Goal: Task Accomplishment & Management: Use online tool/utility

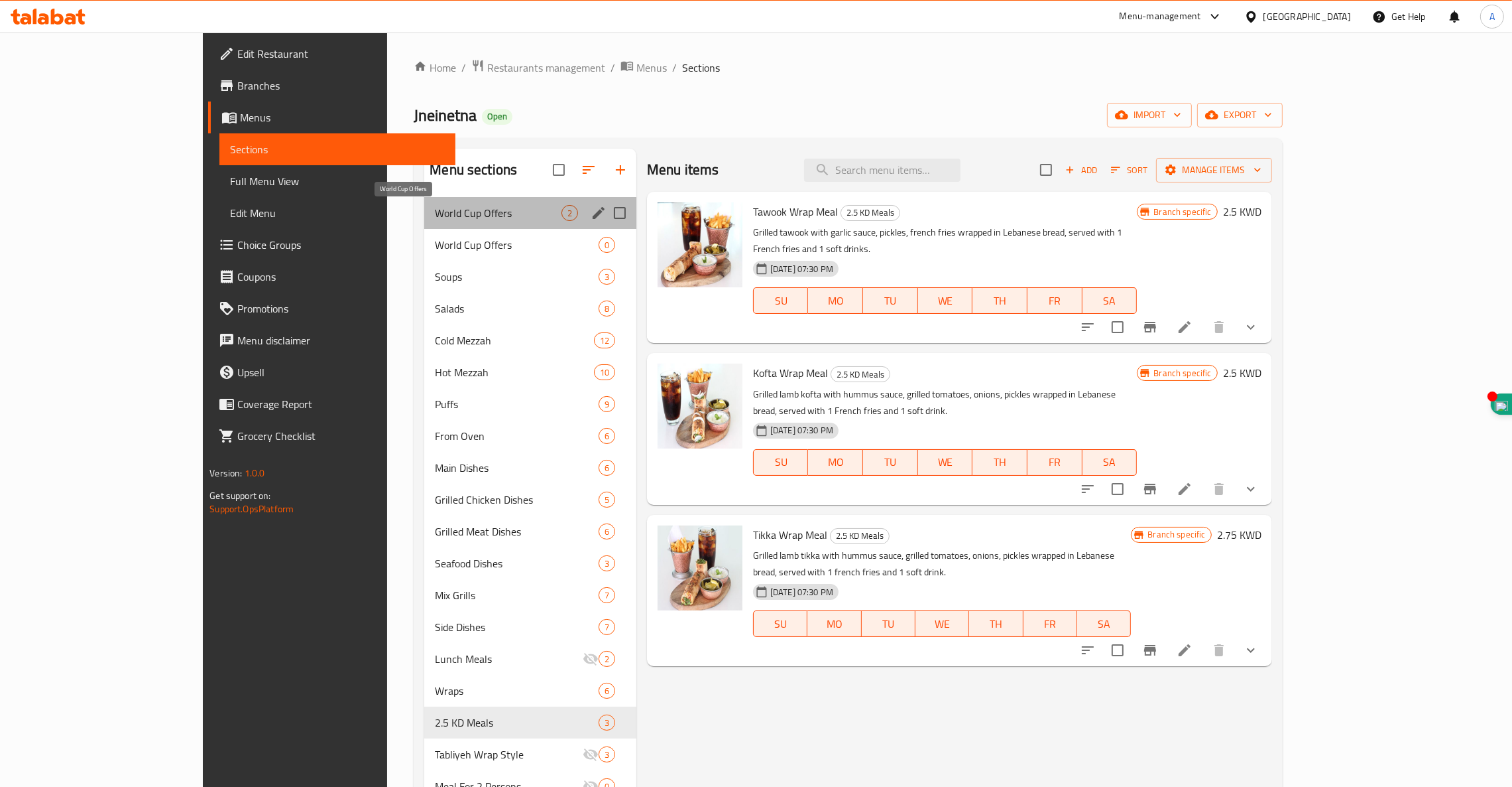
click at [435, 217] on span "World Cup Offers" at bounding box center [498, 212] width 126 height 16
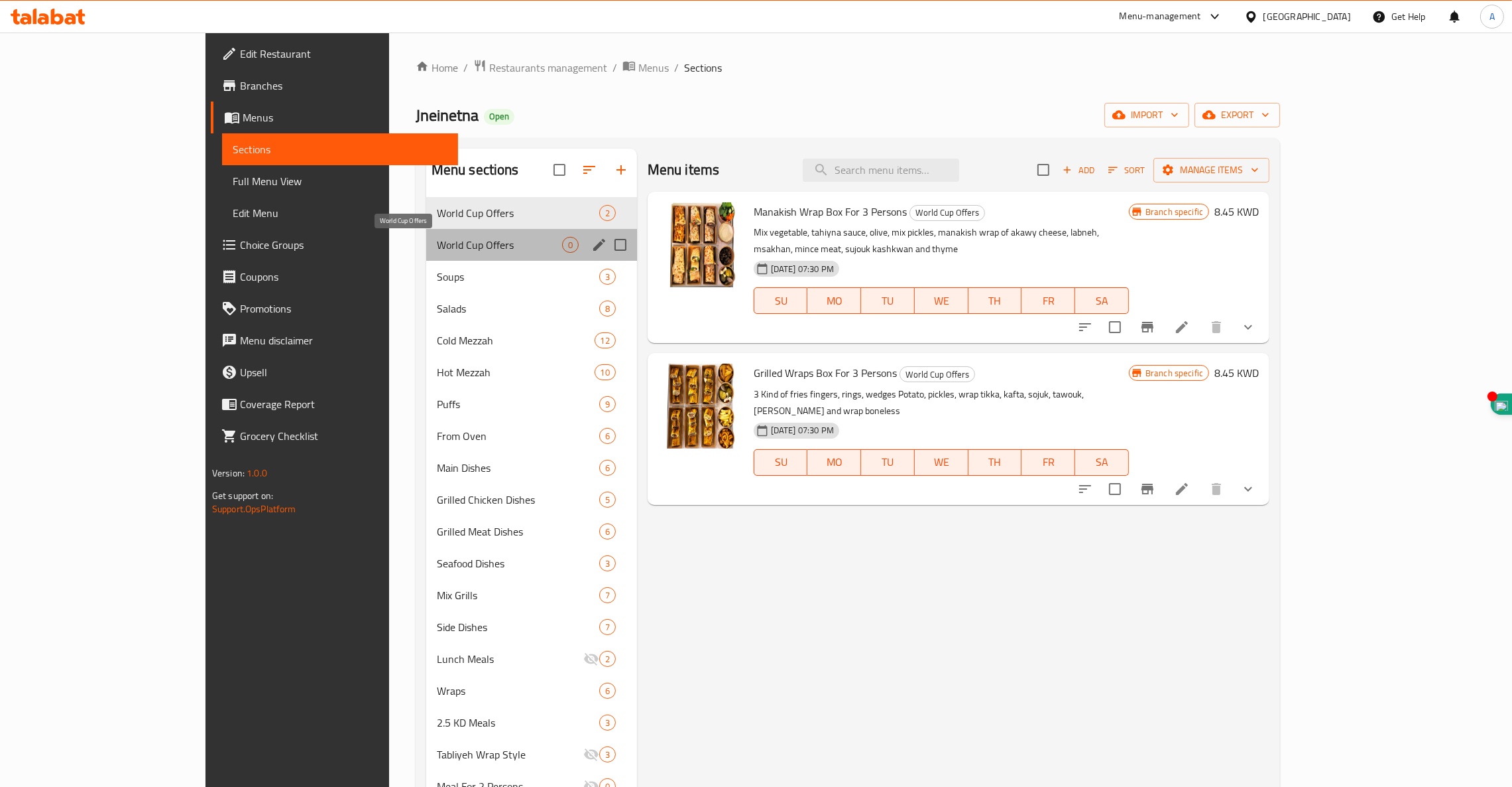
click at [437, 237] on span "World Cup Offers" at bounding box center [499, 244] width 126 height 16
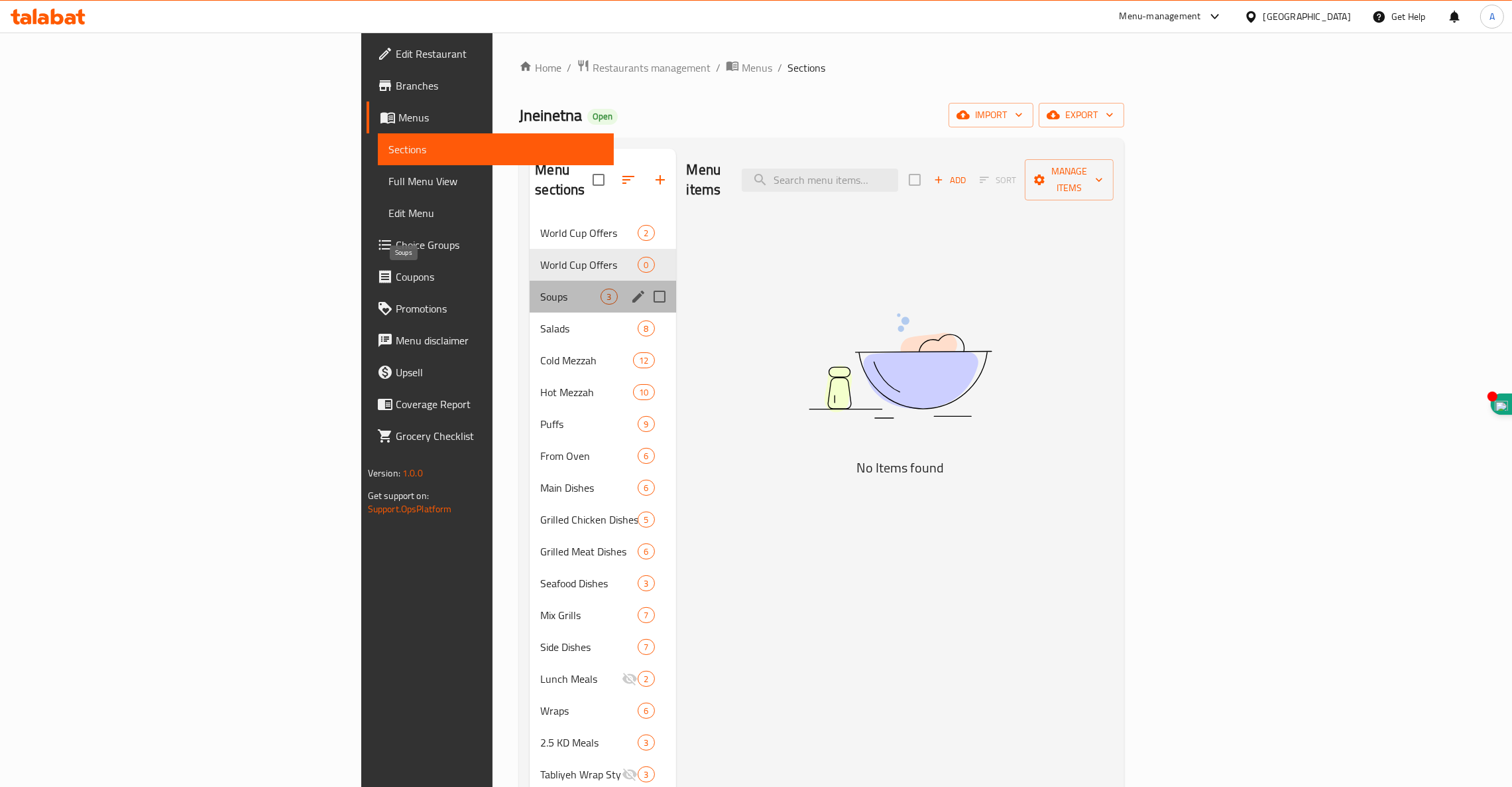
click at [540, 288] on span "Soups" at bounding box center [571, 296] width 60 height 16
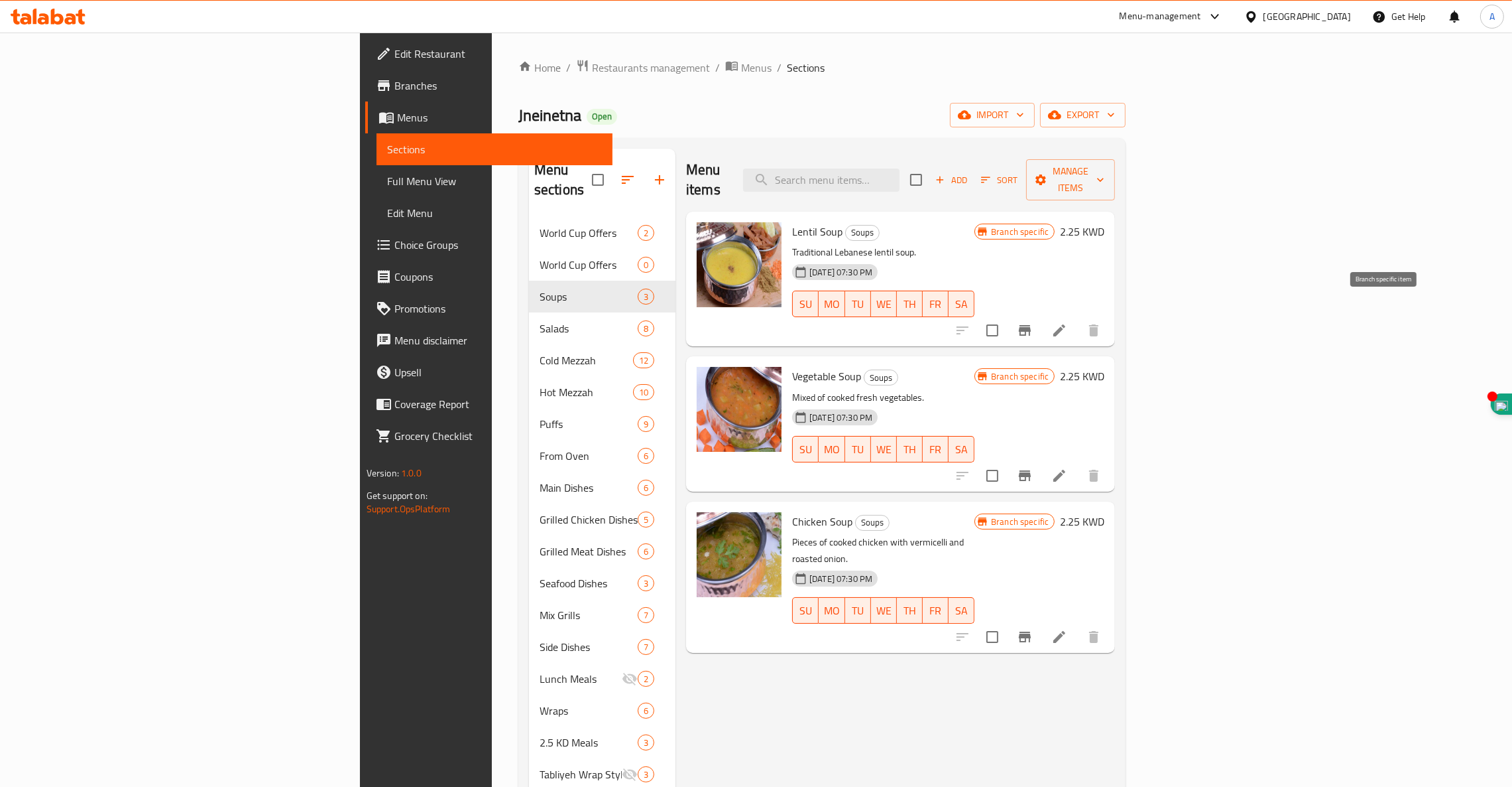
click at [1031, 325] on icon "Branch-specific-item" at bounding box center [1025, 330] width 12 height 11
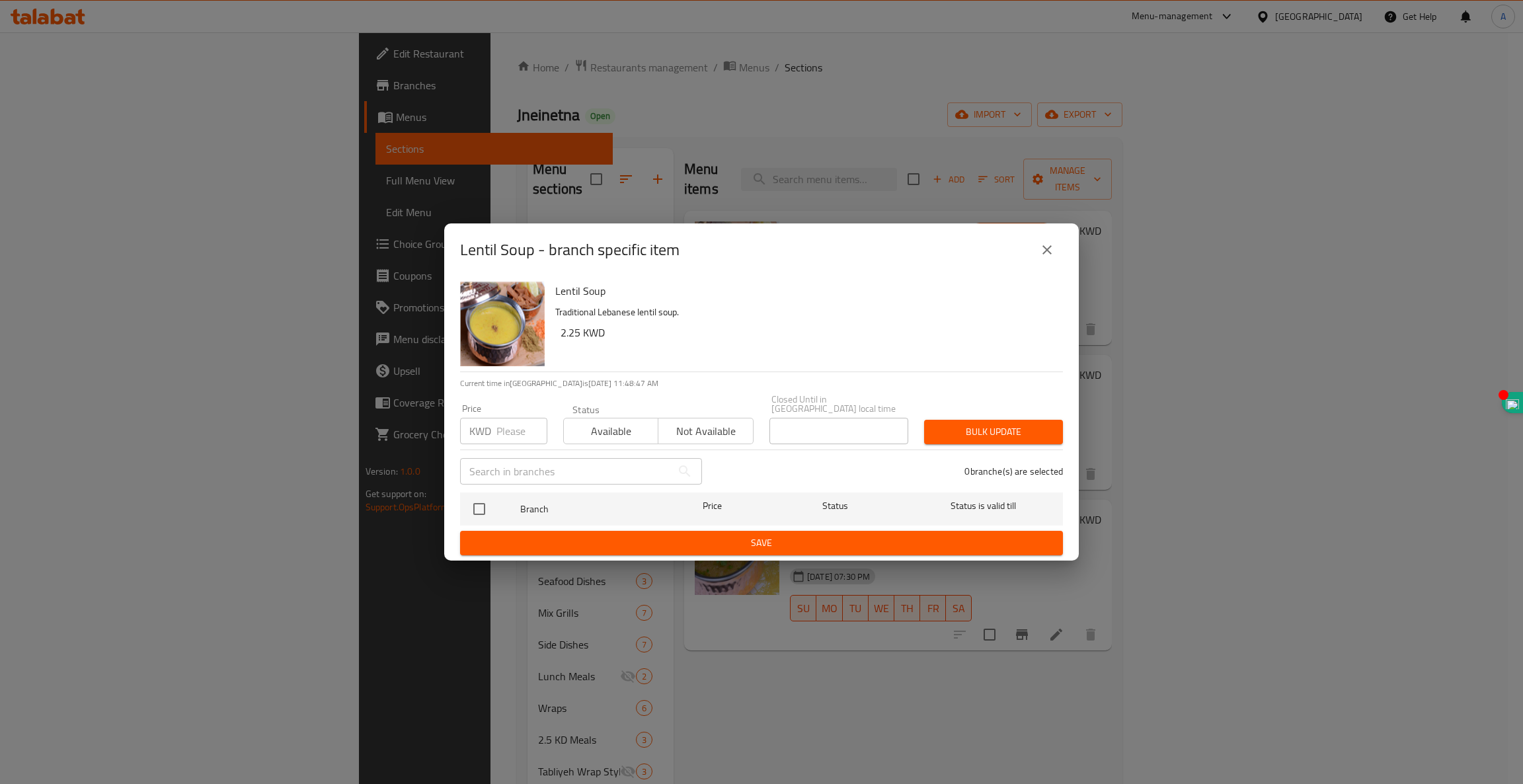
click at [1040, 258] on icon "close" at bounding box center [1046, 249] width 16 height 16
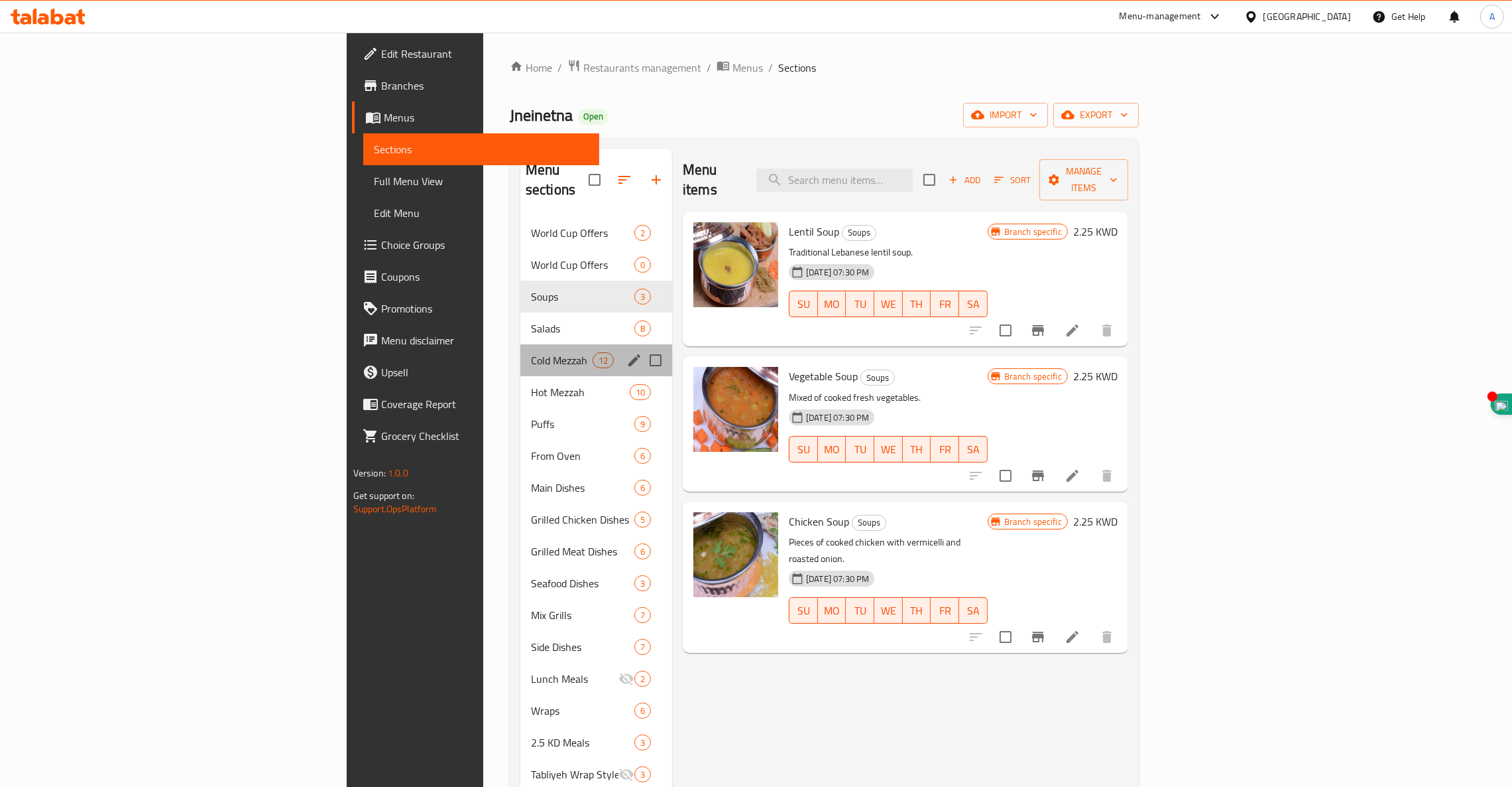
click at [521, 344] on div "Cold Mezzah 12" at bounding box center [597, 359] width 152 height 32
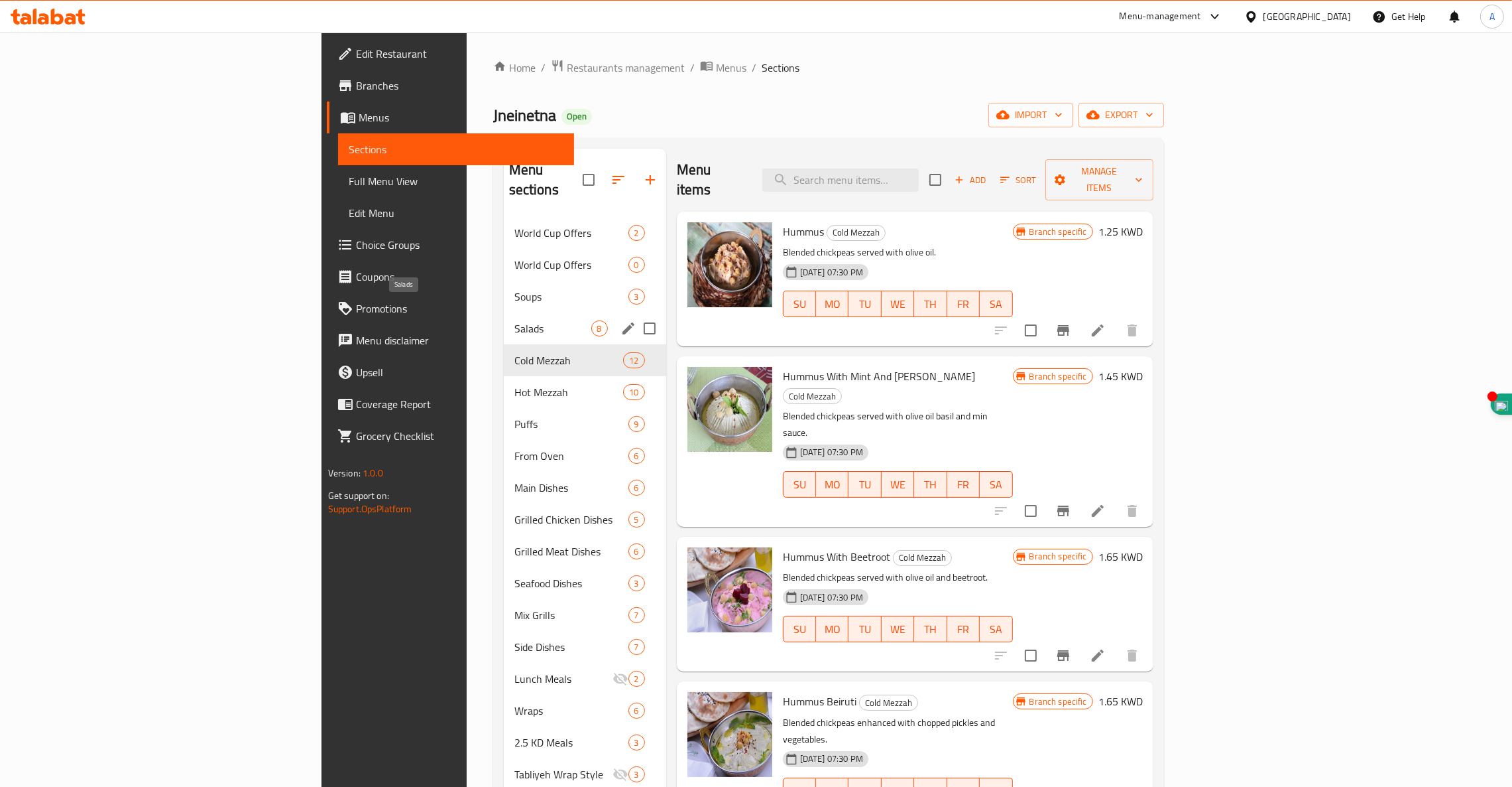
click at [514, 320] on span "Salads" at bounding box center [552, 328] width 77 height 16
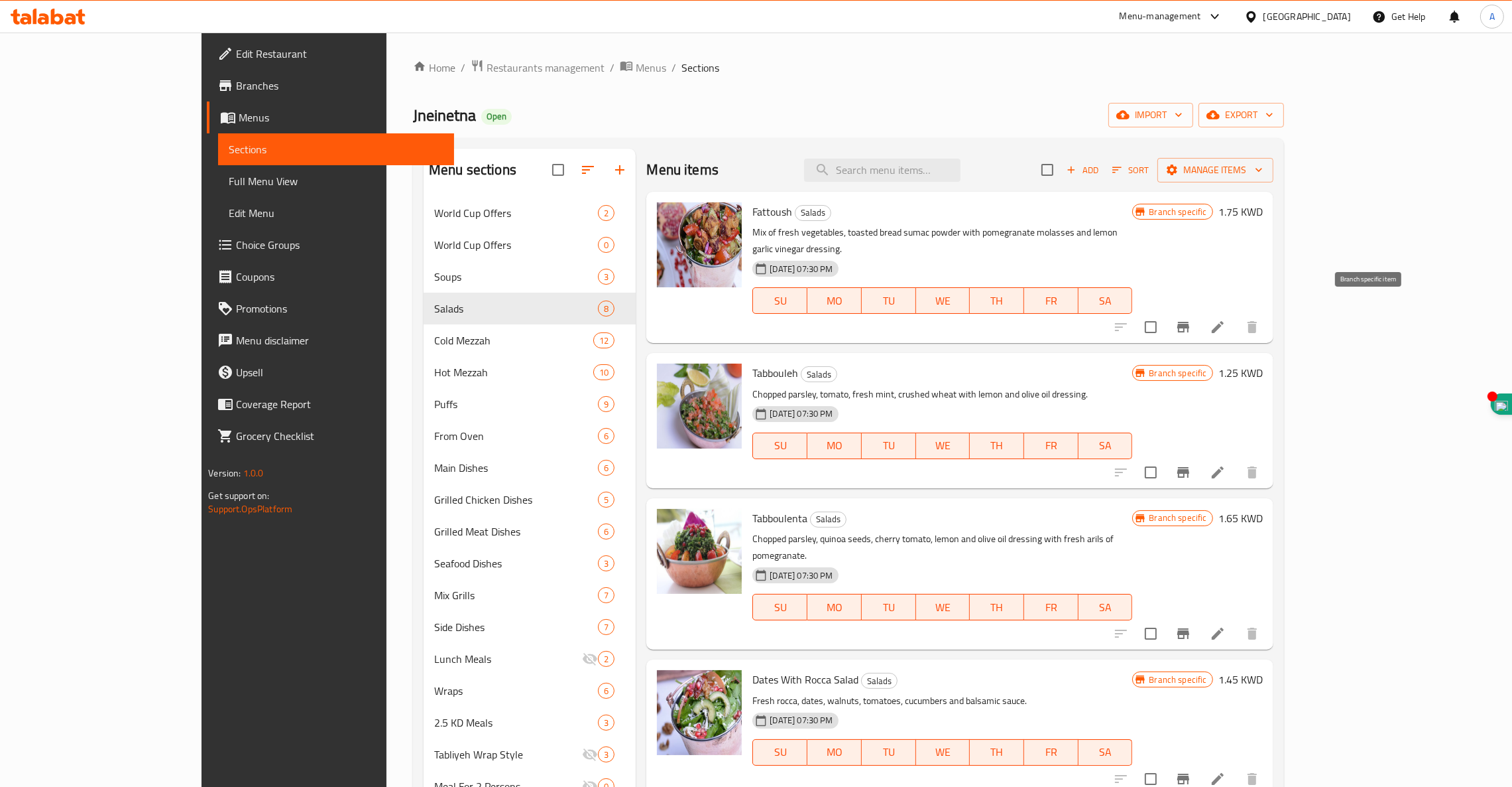
click at [1192, 319] on icon "Branch-specific-item" at bounding box center [1183, 327] width 16 height 16
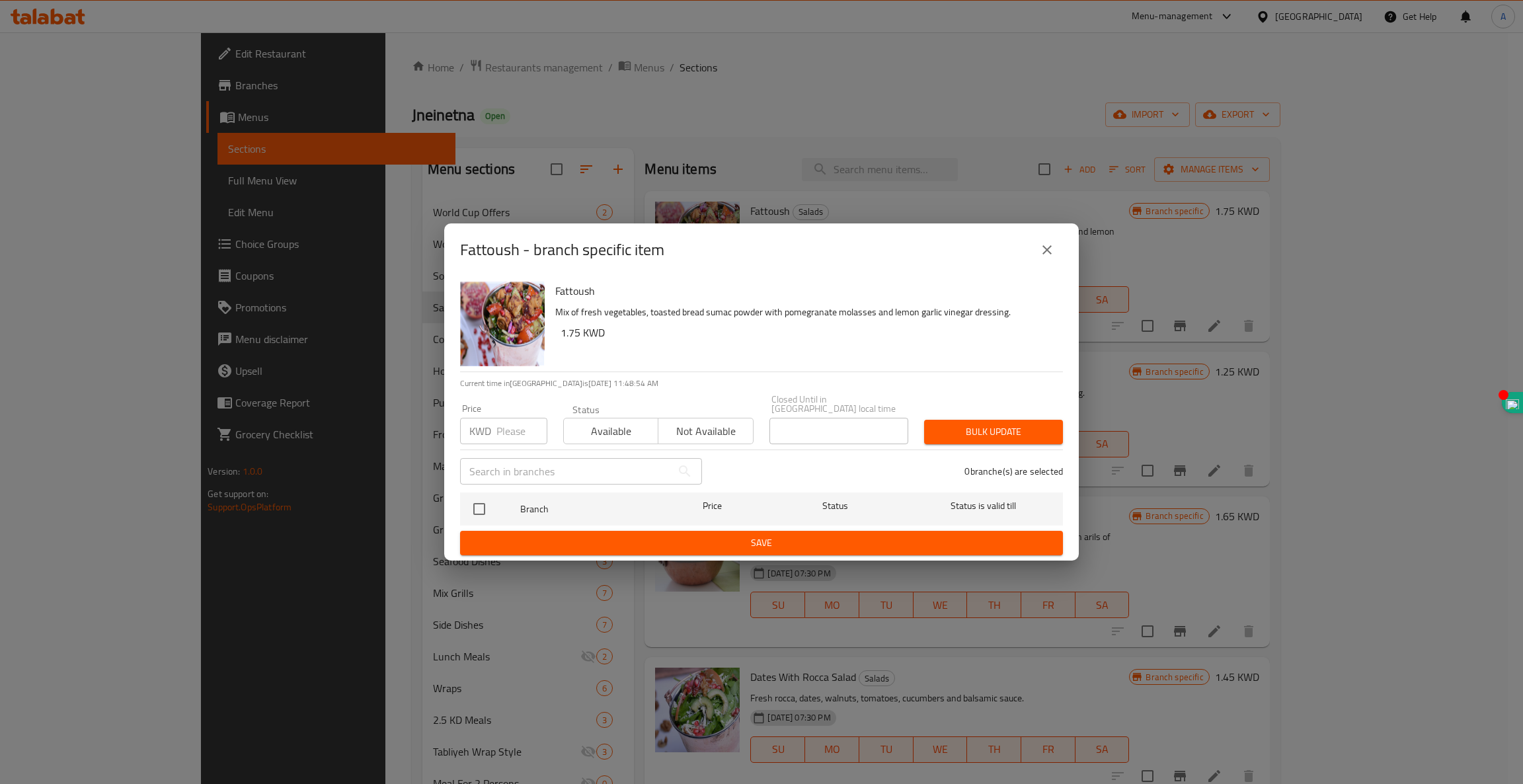
click at [1050, 248] on icon "close" at bounding box center [1046, 249] width 16 height 16
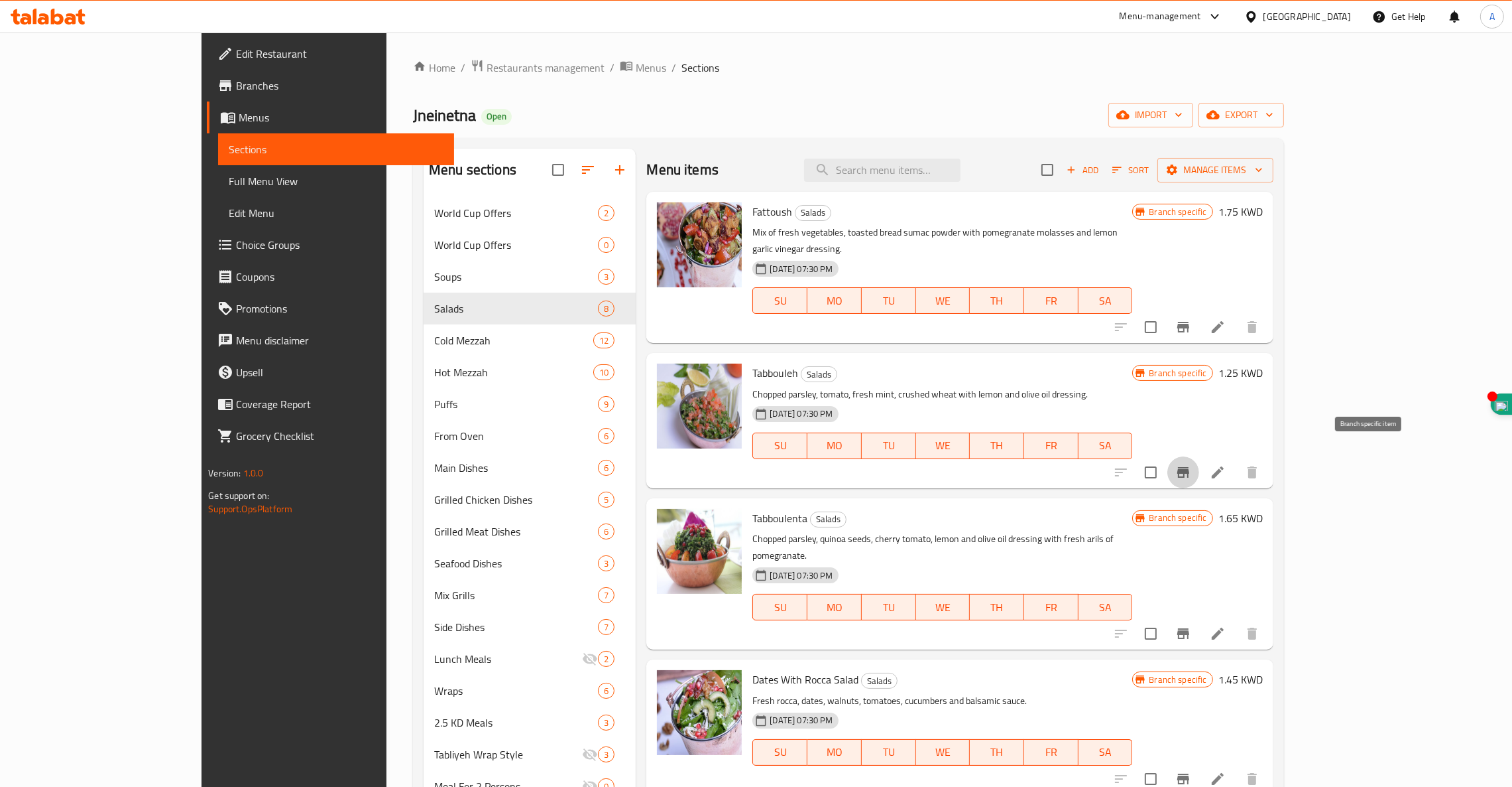
click at [1190, 467] on icon "Branch-specific-item" at bounding box center [1183, 471] width 12 height 11
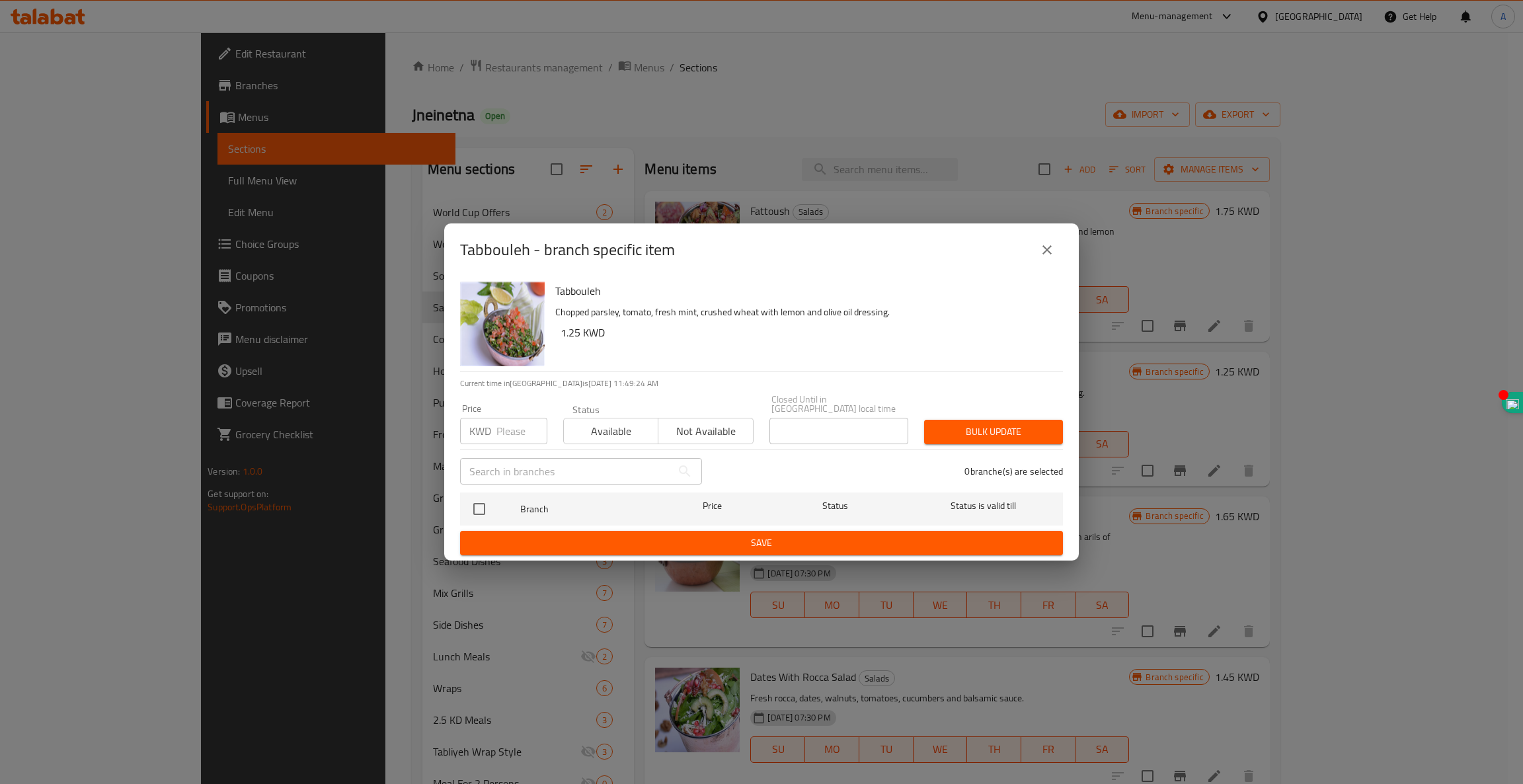
click at [1040, 252] on icon "close" at bounding box center [1046, 249] width 16 height 16
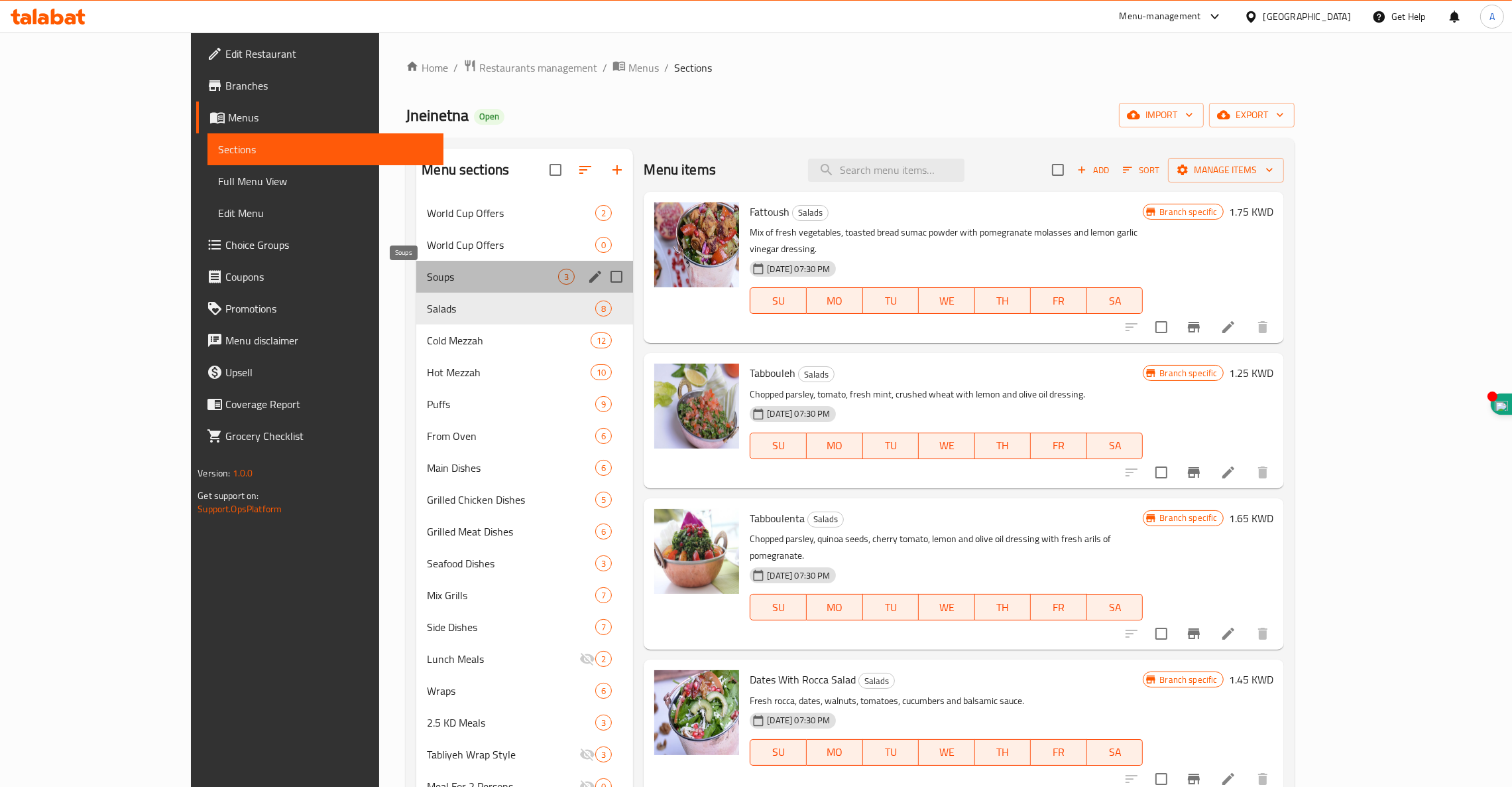
click at [427, 271] on span "Soups" at bounding box center [493, 277] width 131 height 16
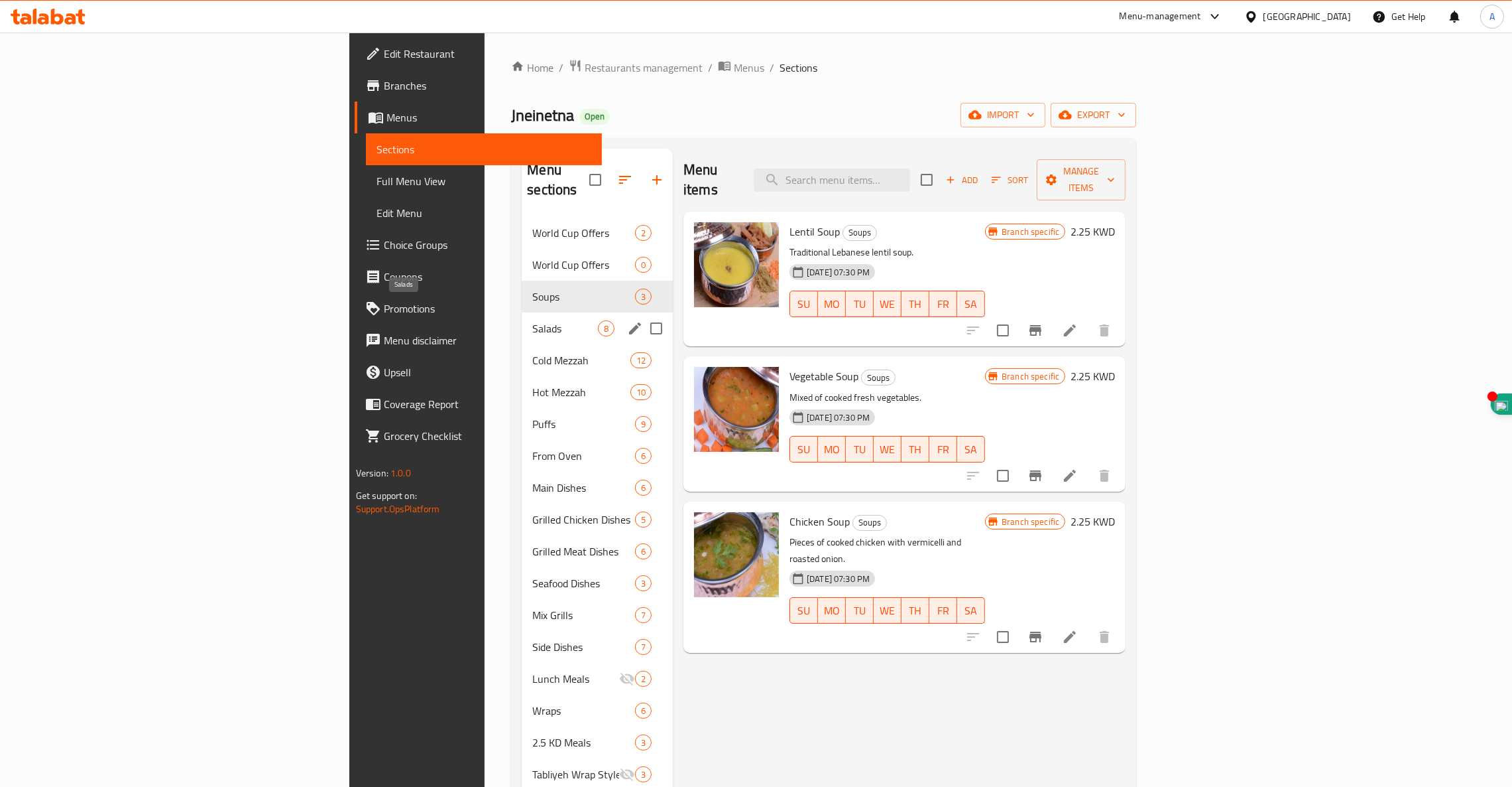
click at [533, 320] on span "Salads" at bounding box center [565, 328] width 65 height 16
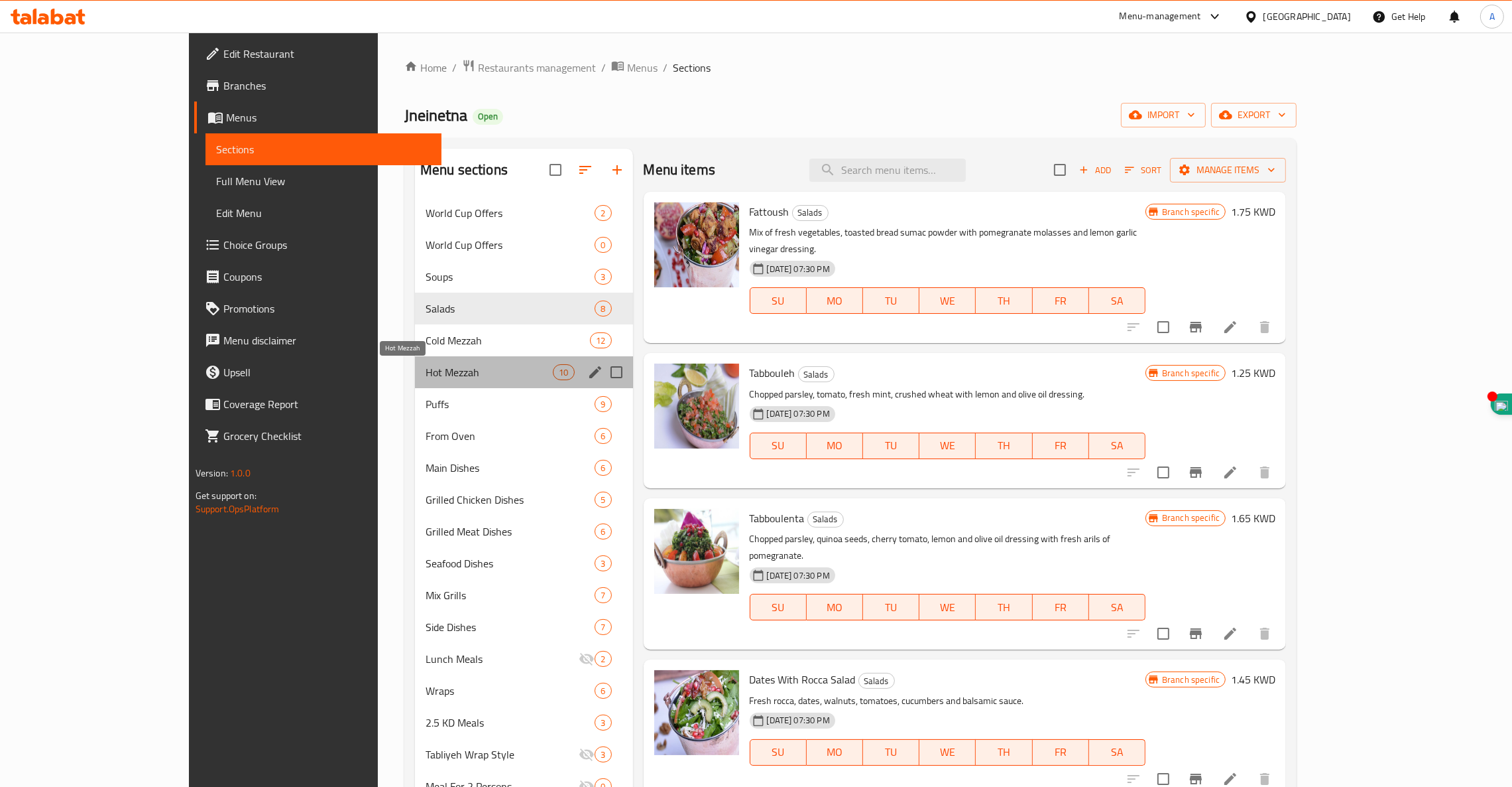
click at [425, 369] on span "Hot Mezzah" at bounding box center [489, 372] width 128 height 16
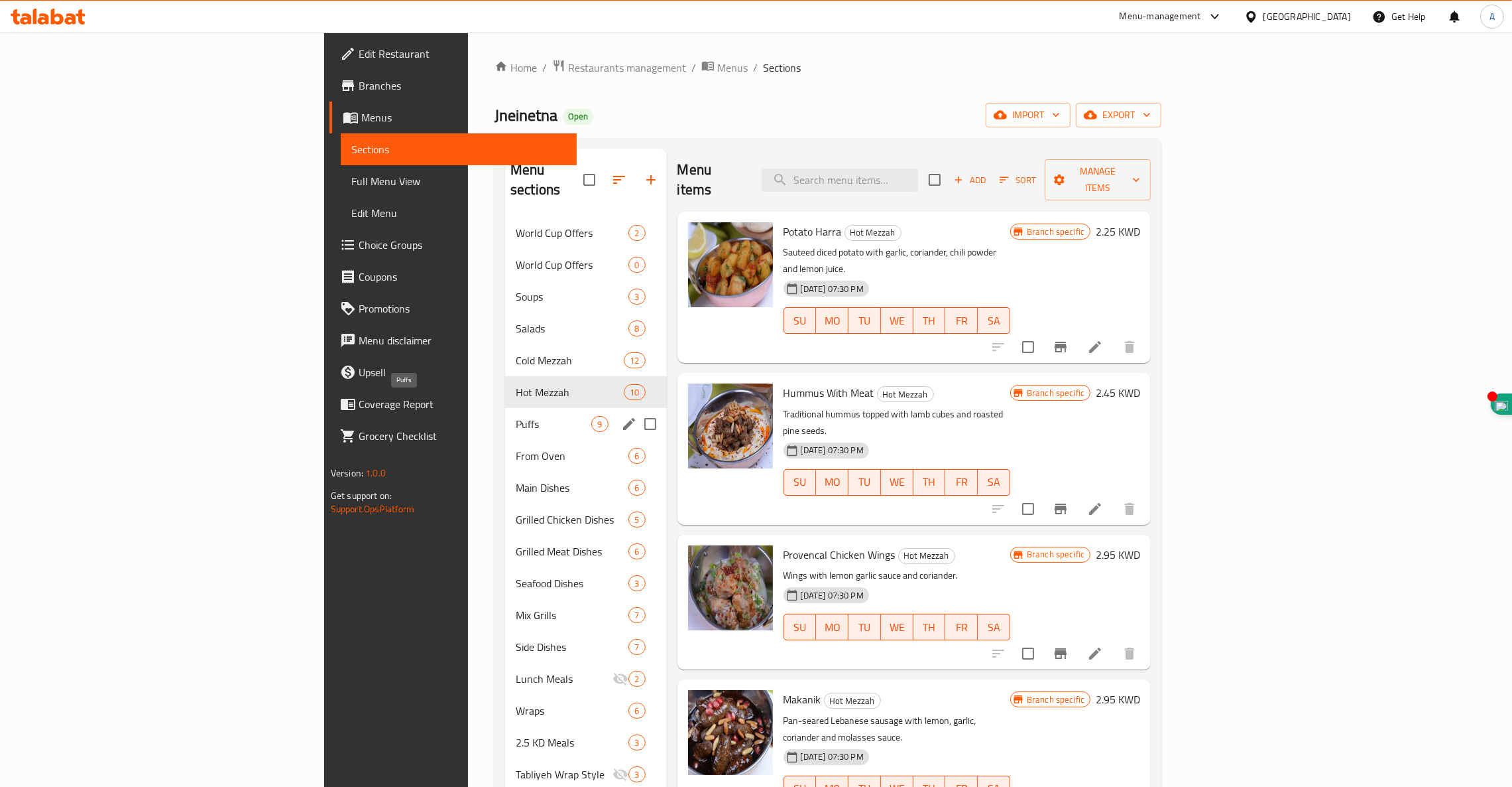
click at [516, 416] on span "Puffs" at bounding box center [554, 424] width 76 height 16
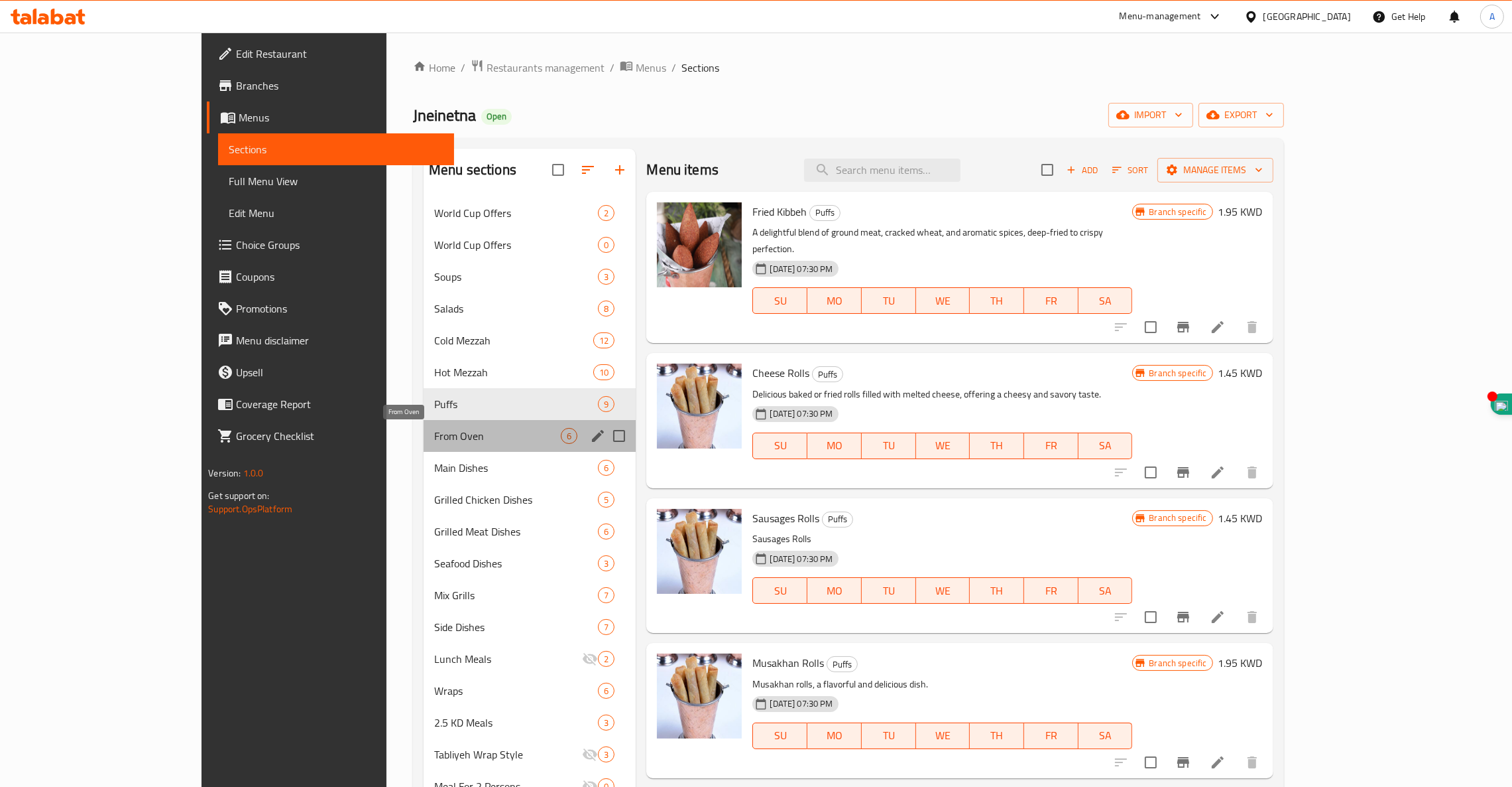
click at [434, 433] on span "From Oven" at bounding box center [498, 435] width 127 height 16
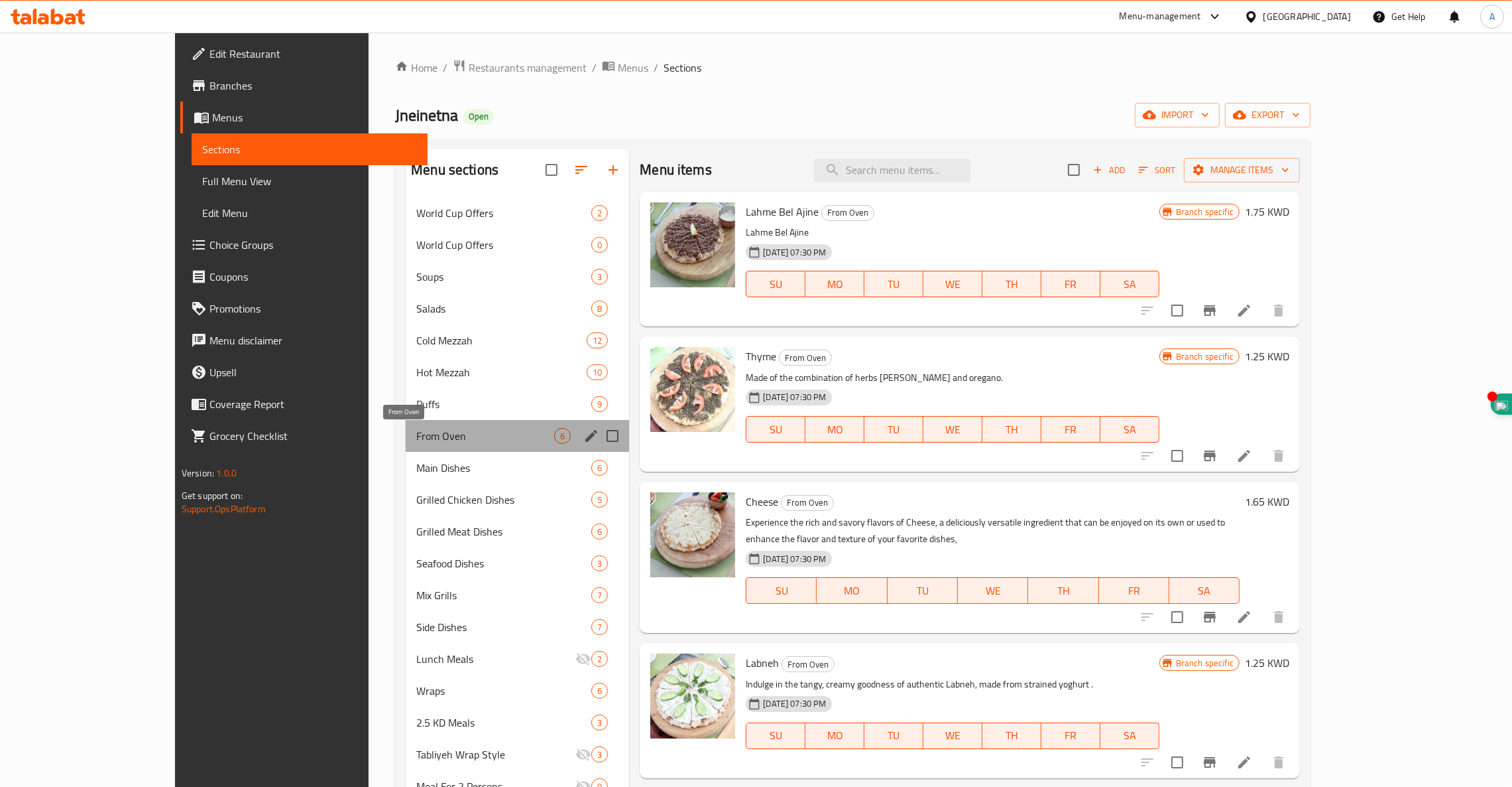
click at [417, 436] on span "From Oven" at bounding box center [486, 435] width 138 height 16
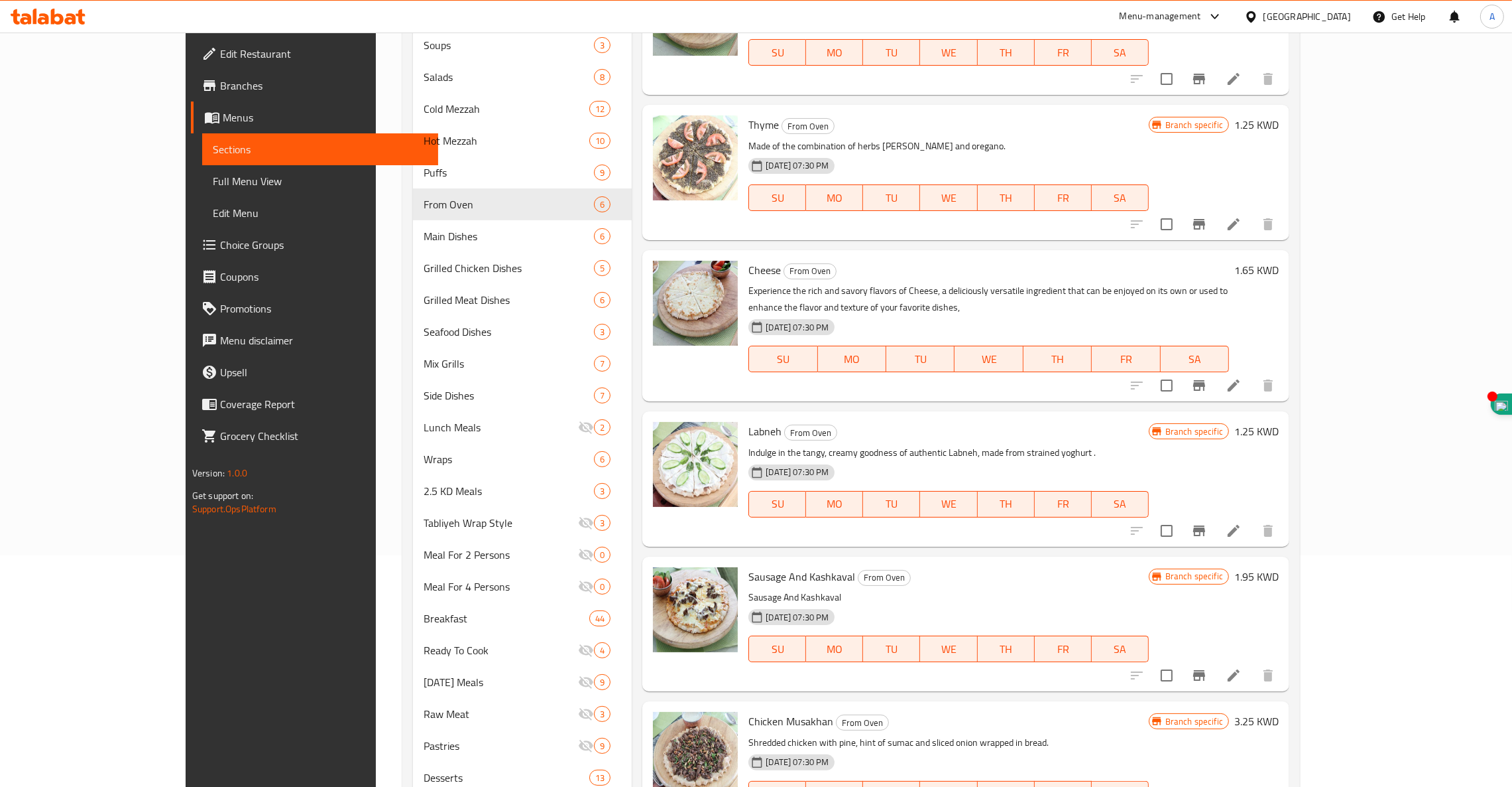
scroll to position [344, 0]
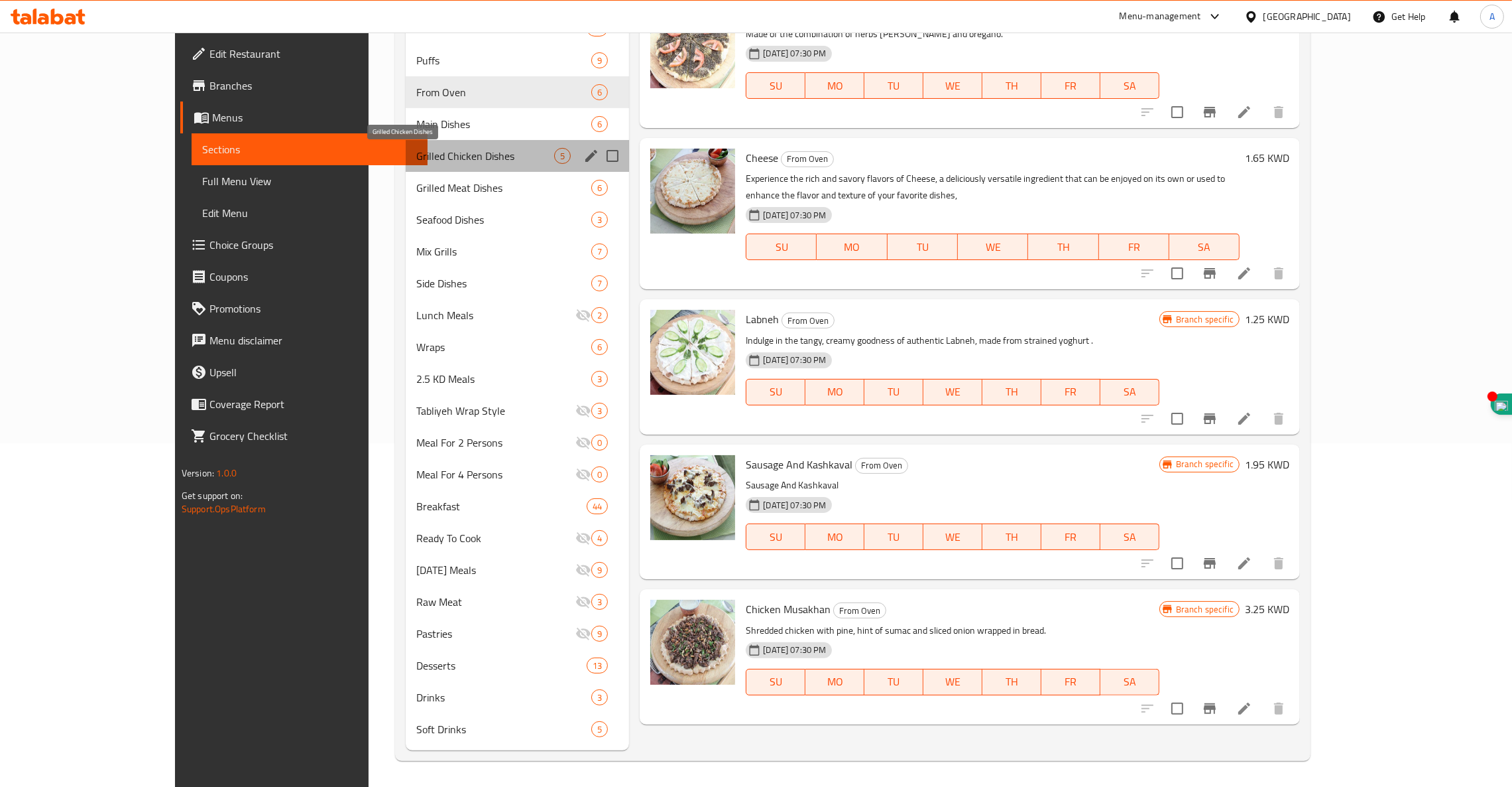
click at [417, 161] on span "Grilled Chicken Dishes" at bounding box center [486, 156] width 138 height 16
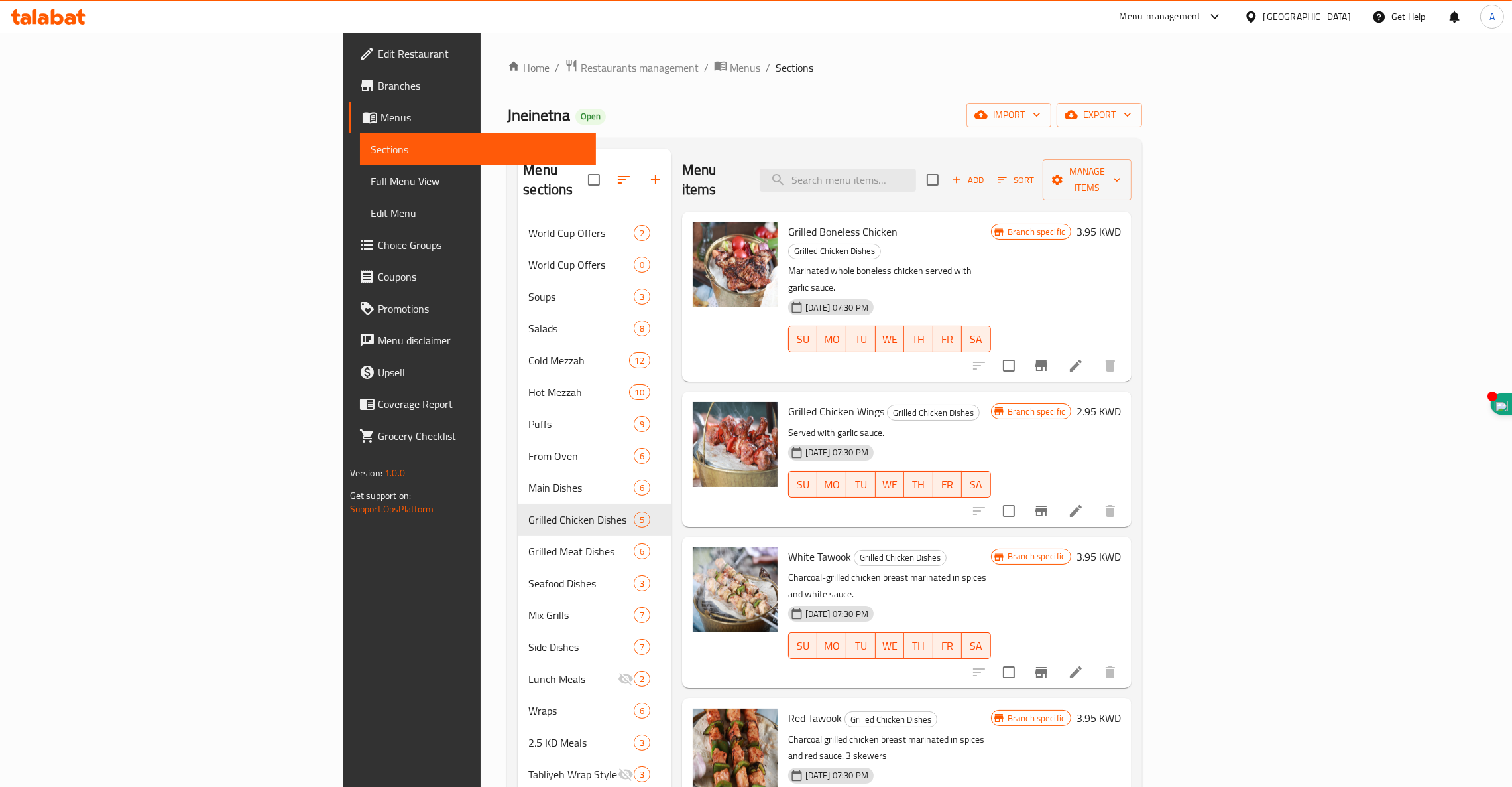
click at [925, 315] on div "Grilled Boneless Chicken Grilled Chicken Dishes Marinated whole boneless chicke…" at bounding box center [889, 296] width 213 height 159
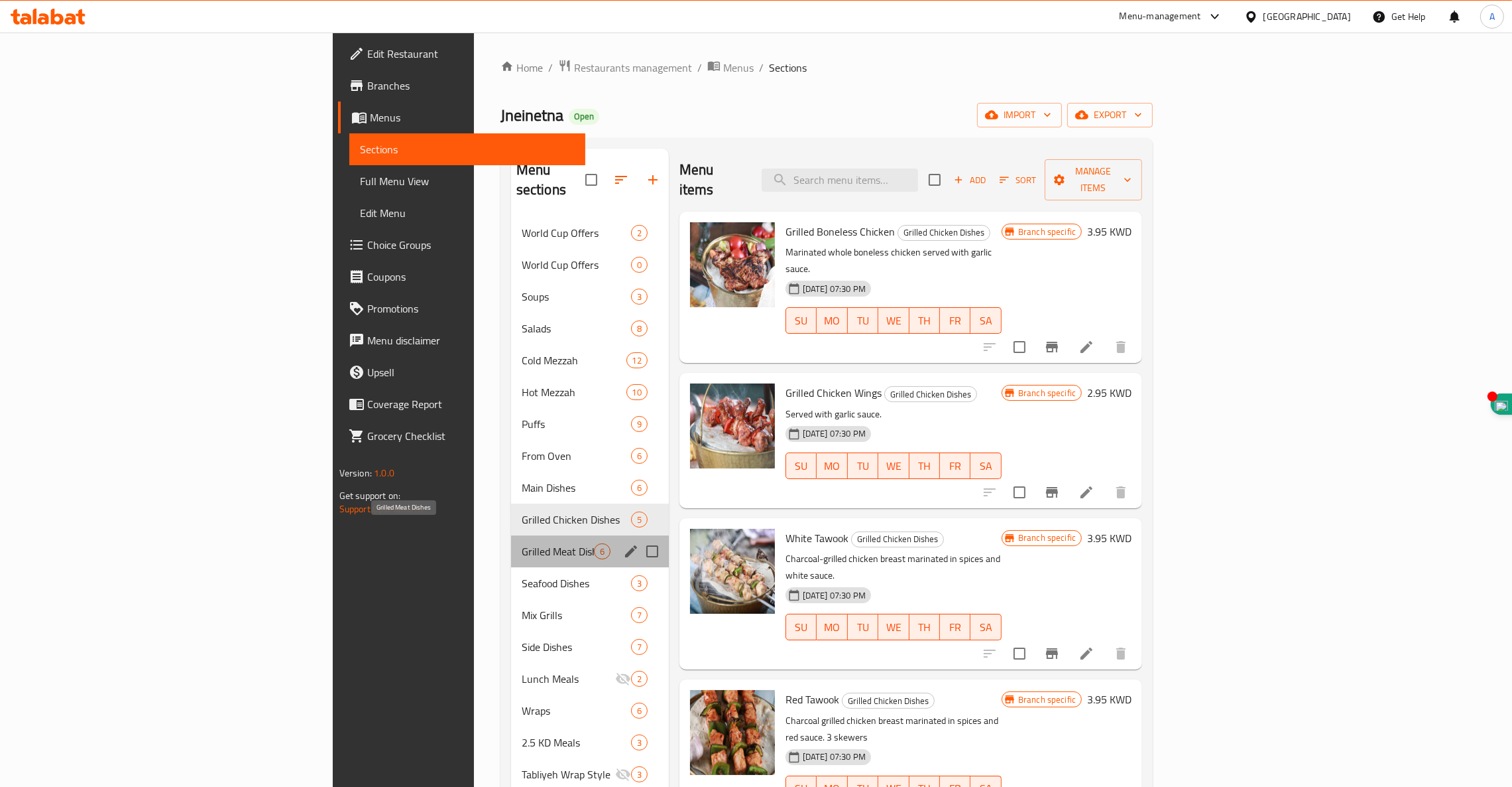
click at [522, 543] on span "Grilled Meat Dishes" at bounding box center [558, 551] width 72 height 16
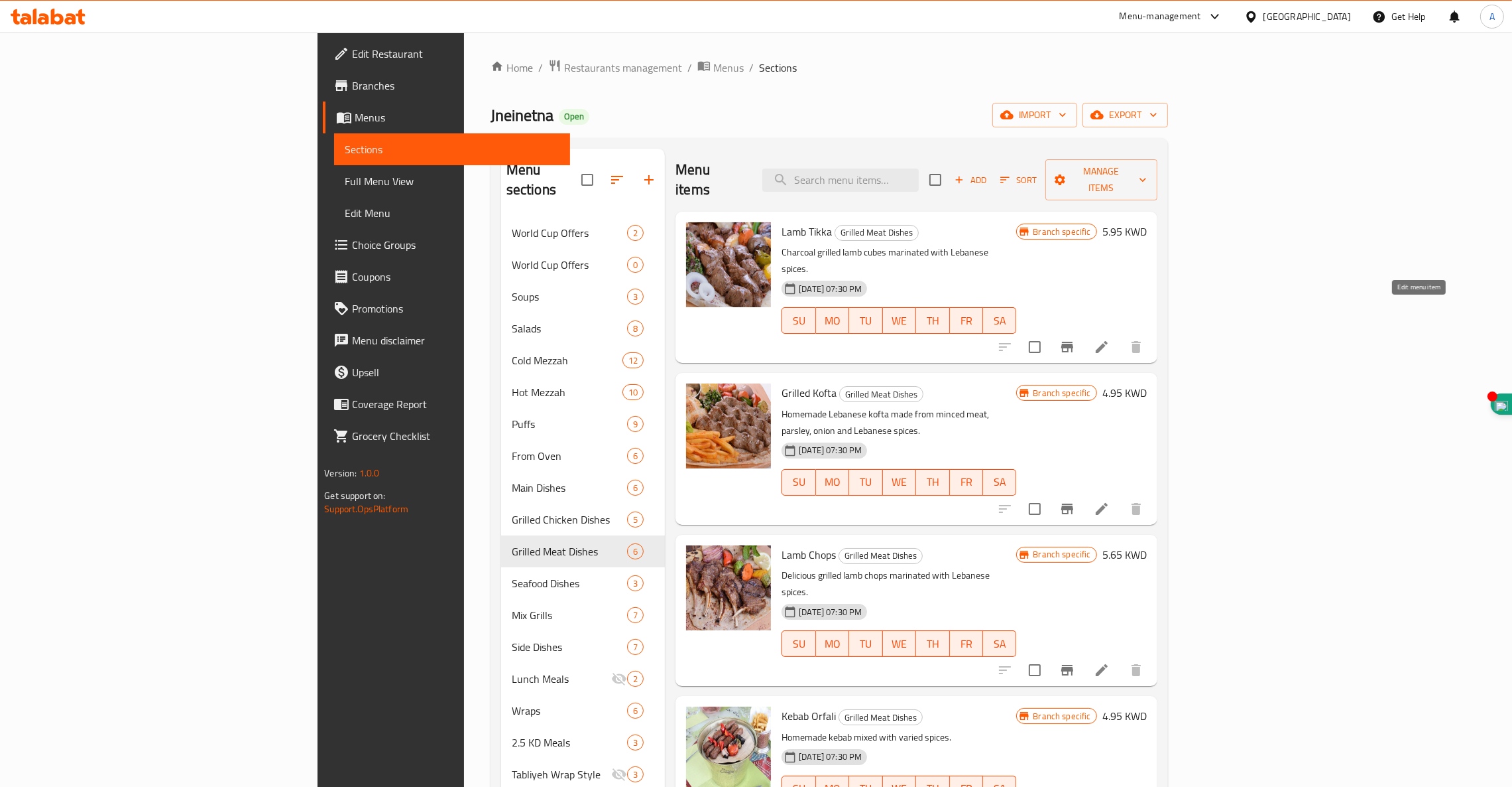
click at [1108, 341] on icon at bounding box center [1102, 347] width 12 height 12
